Goal: Transaction & Acquisition: Purchase product/service

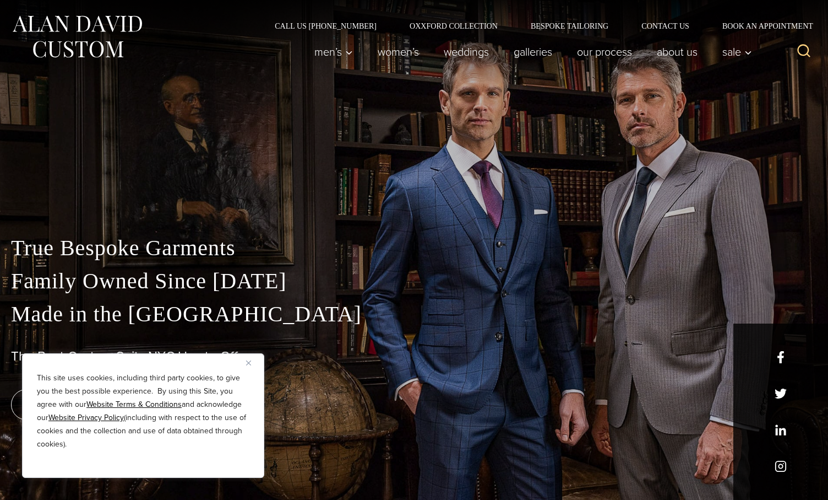
click at [250, 364] on img "Close" at bounding box center [248, 362] width 5 height 5
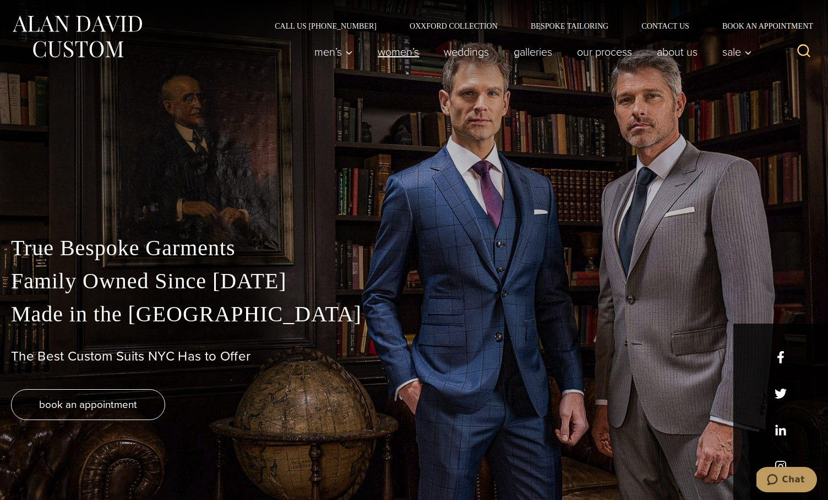
click at [396, 51] on link "Women’s" at bounding box center [399, 52] width 66 height 22
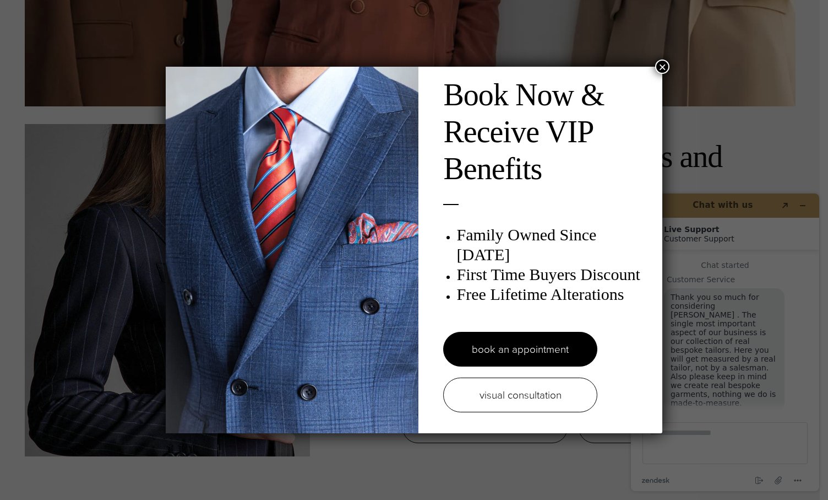
click at [664, 66] on button "×" at bounding box center [662, 66] width 14 height 14
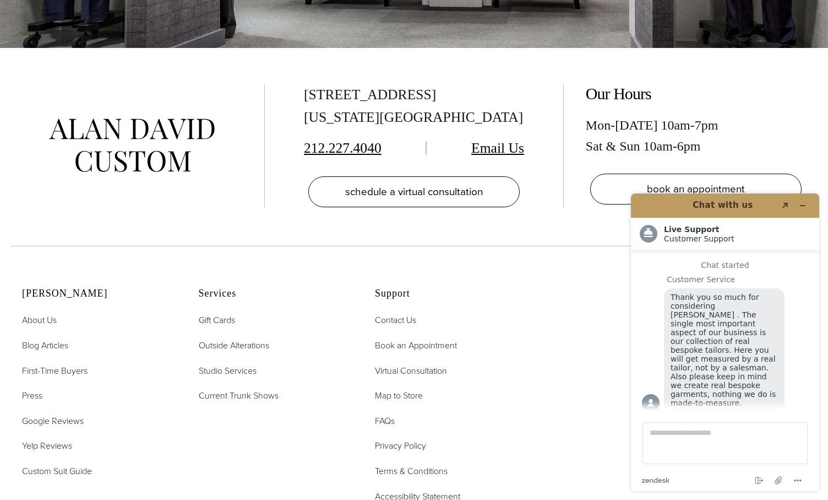
scroll to position [6709, 0]
